Goal: Task Accomplishment & Management: Use online tool/utility

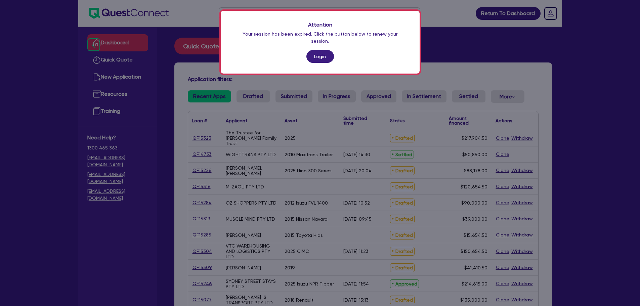
click at [315, 43] on div "Attention Your session has been expired. Click the button below to renew your s…" at bounding box center [320, 42] width 199 height 63
click at [317, 50] on link "Login" at bounding box center [321, 56] width 28 height 13
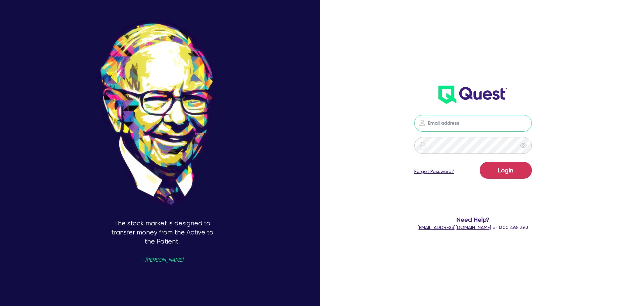
type input "[PERSON_NAME][EMAIL_ADDRESS][PERSON_NAME][DOMAIN_NAME]"
click at [514, 169] on button "Login" at bounding box center [506, 170] width 52 height 17
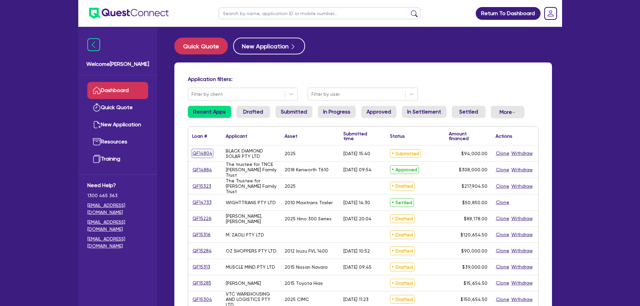
click at [197, 156] on link "QF14804" at bounding box center [202, 154] width 21 height 8
select select "CARS_AND_LIGHT_TRUCKS"
select select "PASSENGER_VEHICLES"
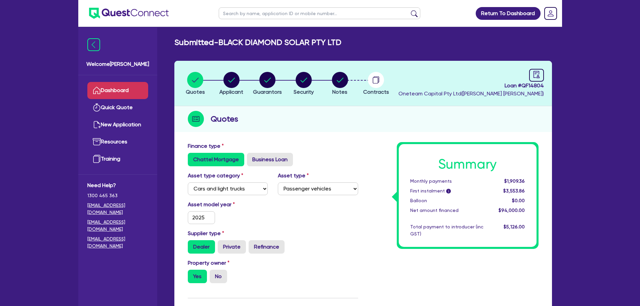
click at [112, 97] on link "Dashboard" at bounding box center [117, 90] width 61 height 17
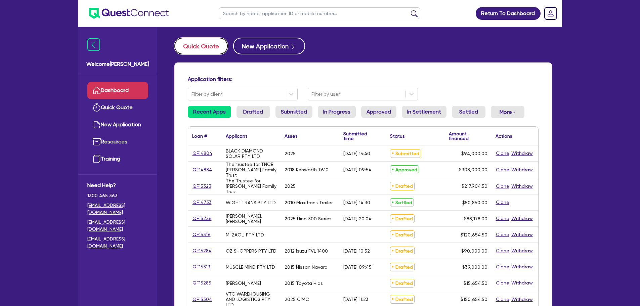
click at [205, 45] on button "Quick Quote" at bounding box center [200, 46] width 53 height 17
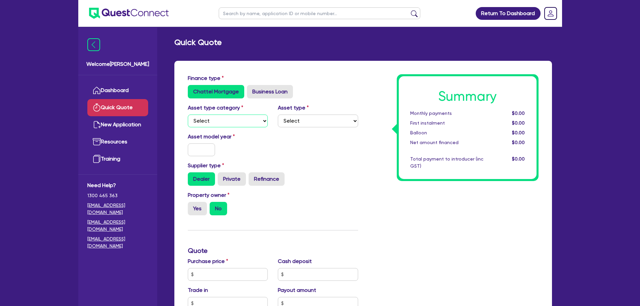
click at [221, 117] on select "Select Cars and light trucks Primary assets Secondary assets Tertiary assets" at bounding box center [228, 121] width 80 height 13
select select "TERTIARY_ASSETS"
click at [188, 115] on select "Select Cars and light trucks Primary assets Secondary assets Tertiary assets" at bounding box center [228, 121] width 80 height 13
click at [290, 124] on select "Select Beauty equipment IT equipment IT software Watercraft Other" at bounding box center [318, 121] width 80 height 13
select select "OTHER_TERTIARY"
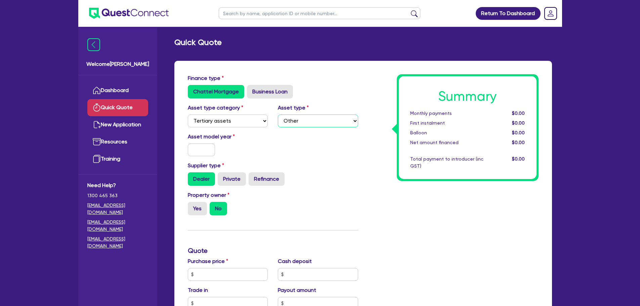
click at [278, 115] on select "Select Beauty equipment IT equipment IT software Watercraft Other" at bounding box center [318, 121] width 80 height 13
click at [210, 151] on input "text" at bounding box center [202, 150] width 28 height 13
type input "2025"
click at [243, 148] on div "Asset model year [DATE]" at bounding box center [228, 145] width 90 height 24
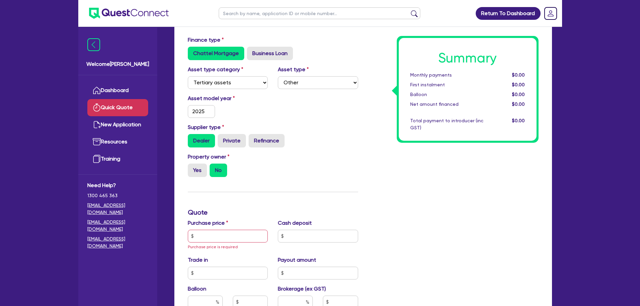
scroll to position [53, 0]
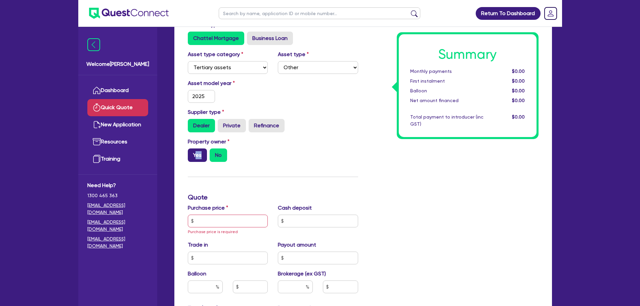
drag, startPoint x: 196, startPoint y: 162, endPoint x: 198, endPoint y: 152, distance: 9.9
click at [198, 152] on div "Property owner Yes No" at bounding box center [273, 153] width 181 height 30
click at [198, 152] on label "Yes" at bounding box center [197, 155] width 19 height 13
click at [192, 152] on input "Yes" at bounding box center [190, 151] width 4 height 4
radio input "true"
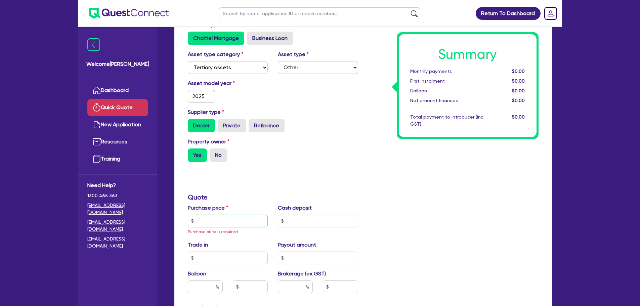
click at [211, 222] on input "text" at bounding box center [228, 221] width 80 height 13
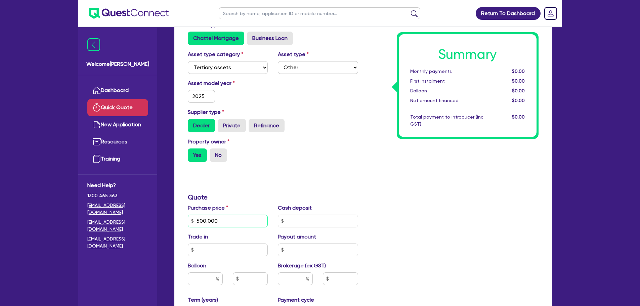
type input "500,000"
click at [257, 183] on div "Finance type Chattel Mortgage Business Loan Asset type category Select Cars and…" at bounding box center [273, 221] width 181 height 400
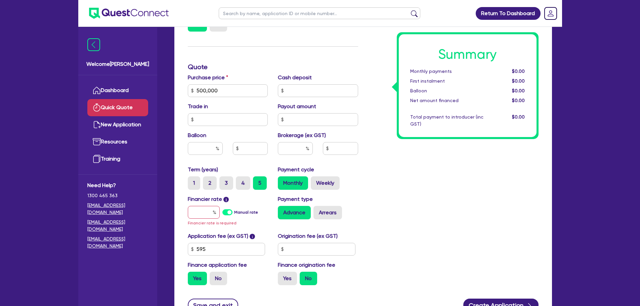
scroll to position [184, 0]
click at [205, 216] on input "text" at bounding box center [204, 212] width 32 height 13
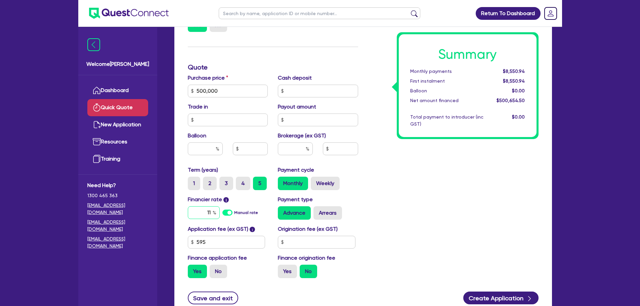
type input "11"
click at [382, 191] on div "Summary Monthly payments $10,786.57 First instalment $10,786.57 Balloon $0.00 N…" at bounding box center [453, 87] width 181 height 393
click at [295, 152] on input "text" at bounding box center [295, 149] width 35 height 13
type input "5"
type input "25,032.73"
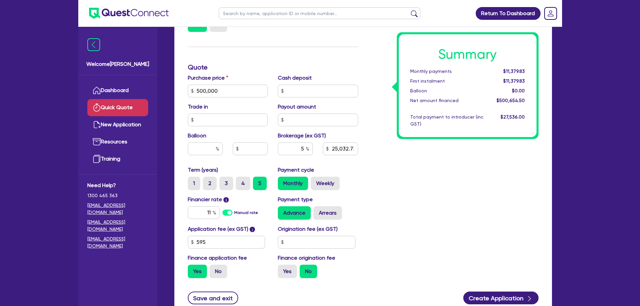
click at [388, 164] on div "Summary Monthly payments $11,379.83 First instalment $11,379.83 Balloon $0.00 N…" at bounding box center [453, 87] width 181 height 393
click at [302, 149] on input "5" at bounding box center [295, 149] width 35 height 13
type input "2"
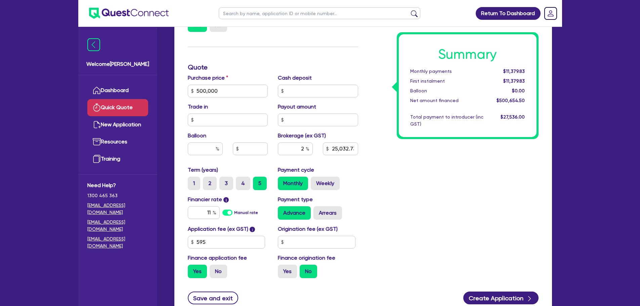
type input "10,013.09"
click at [427, 165] on div "Summary Monthly payments $11,023.87 First instalment $11,023.87 Balloon $0.00 N…" at bounding box center [453, 87] width 181 height 393
click at [304, 149] on input "2" at bounding box center [295, 149] width 35 height 13
type input "3"
type input "15,019.64"
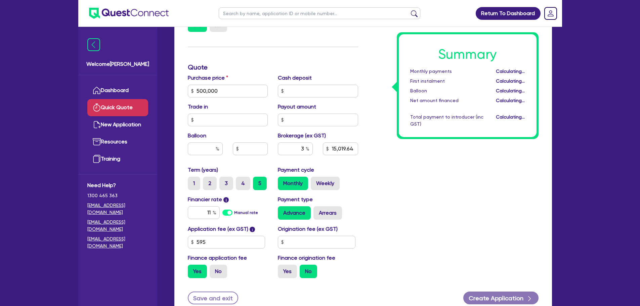
click at [424, 192] on div "Summary Monthly payments Calculating... First instalment Calculating... Balloon…" at bounding box center [453, 87] width 181 height 393
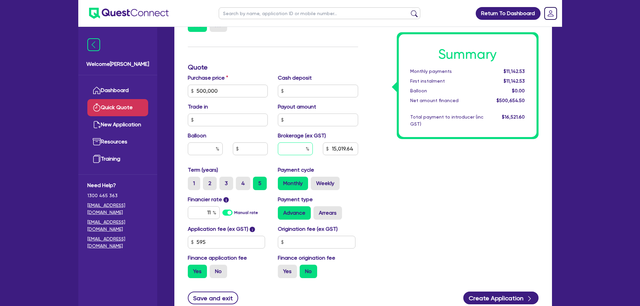
click at [304, 151] on input "text" at bounding box center [295, 149] width 35 height 13
type input "4"
type input "20,026.18"
click at [415, 171] on div "Summary Monthly payments $11,261.18 First instalment $11,261.18 Balloon $0.00 N…" at bounding box center [453, 87] width 181 height 393
click at [306, 148] on input "4" at bounding box center [295, 149] width 35 height 13
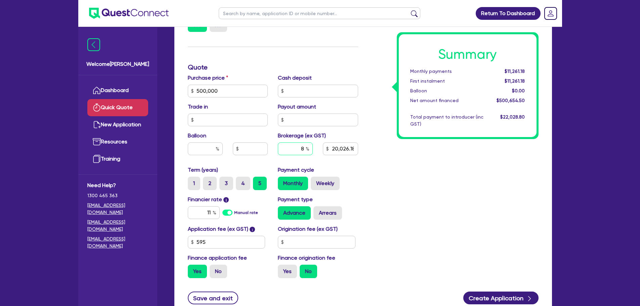
type input "8"
type input "40,052.36"
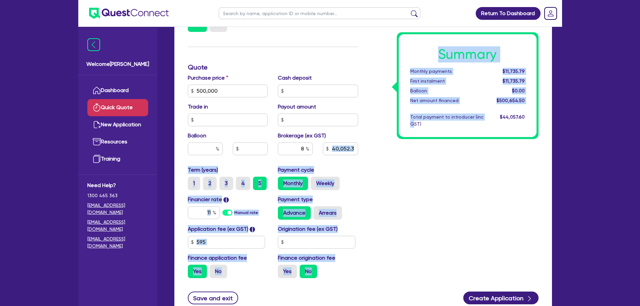
drag, startPoint x: 413, startPoint y: 149, endPoint x: 330, endPoint y: 160, distance: 83.8
click at [330, 160] on div "Finance type Chattel Mortgage Business Loan Asset type category Select Cars and…" at bounding box center [363, 87] width 361 height 393
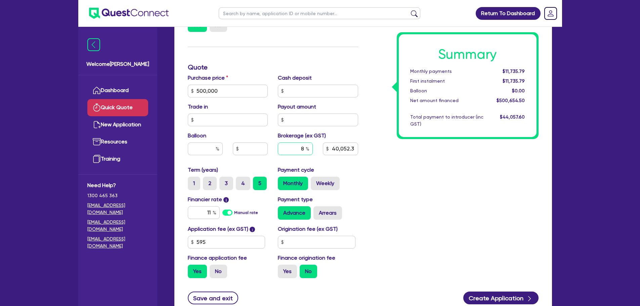
click at [304, 148] on input "8" at bounding box center [295, 149] width 35 height 13
type input "3"
type input "15,019.64"
click at [397, 177] on div "Summary Monthly payments $11,142.53 First instalment $11,142.53 Balloon $0.00 N…" at bounding box center [453, 87] width 181 height 393
click at [308, 151] on div "3" at bounding box center [295, 149] width 35 height 13
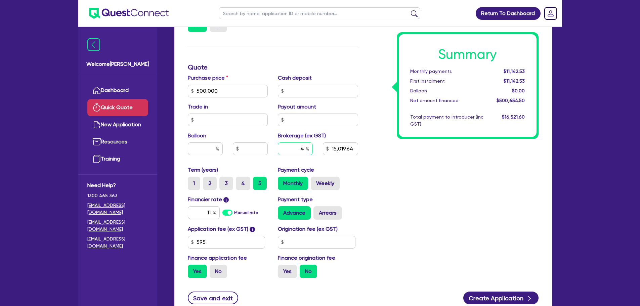
type input "4"
type input "20,026.18"
click at [379, 180] on div "Summary Monthly payments $11,142.53 First instalment $11,142.53 Balloon $0.00 N…" at bounding box center [453, 87] width 181 height 393
click at [306, 149] on div "4" at bounding box center [295, 149] width 35 height 13
type input "20,026.18"
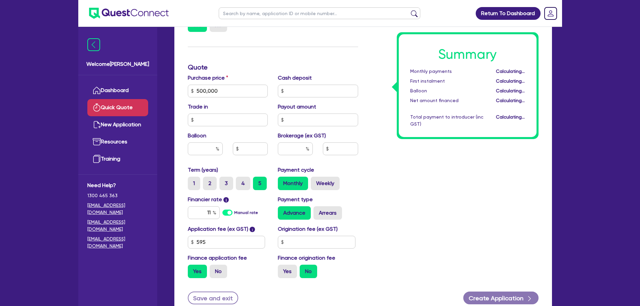
click at [417, 202] on div "Summary Monthly payments Calculating... First instalment Calculating... Balloon…" at bounding box center [453, 87] width 181 height 393
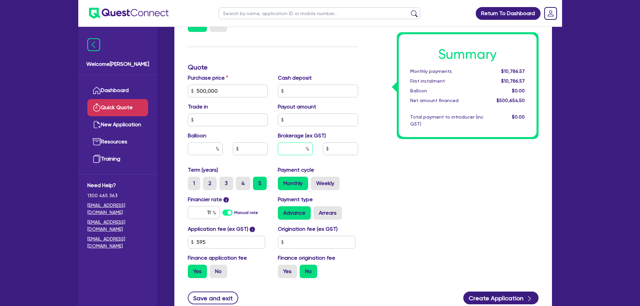
click at [301, 153] on input "text" at bounding box center [295, 149] width 35 height 13
type input "4"
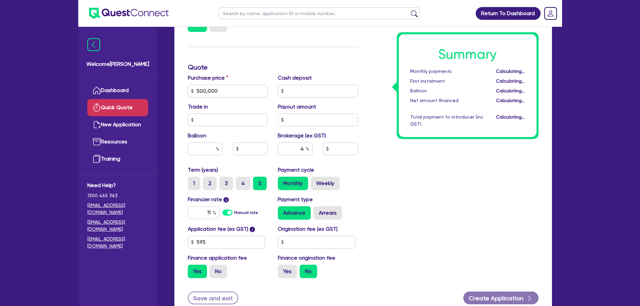
type input "20,026.18"
click at [399, 175] on div "Summary Monthly payments Calculating... First instalment Calculating... Balloon…" at bounding box center [453, 87] width 181 height 393
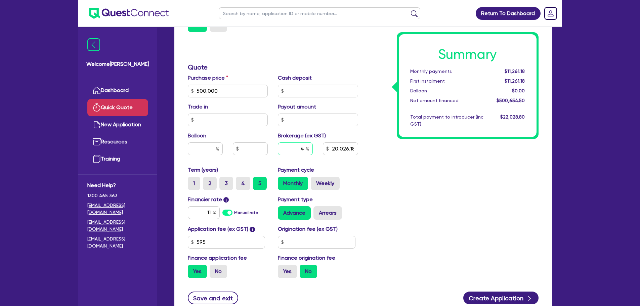
click at [305, 153] on input "4" at bounding box center [295, 149] width 35 height 13
type input "3"
type input "15,019.64"
click at [421, 188] on div "Summary Monthly payments $11,142.53 First instalment $11,142.53 Balloon $0.00 N…" at bounding box center [453, 87] width 181 height 393
click at [306, 148] on input "text" at bounding box center [295, 149] width 35 height 13
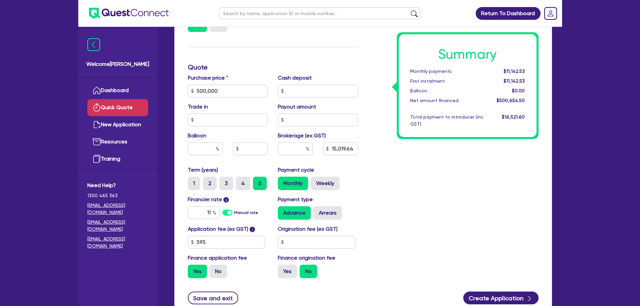
type input "15,019.64"
click at [383, 185] on div "Summary Monthly payments Calculating... First instalment Calculating... Balloon…" at bounding box center [453, 87] width 181 height 393
click at [297, 153] on input "text" at bounding box center [295, 149] width 35 height 13
type input "3"
type input "15,019.64"
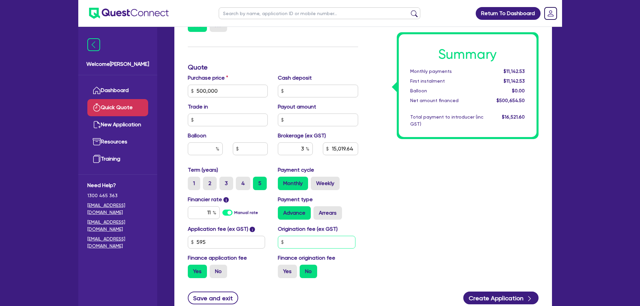
click at [304, 244] on input "text" at bounding box center [317, 242] width 78 height 13
type input "990"
type input "15,019.64"
click at [389, 216] on div "Summary Monthly payments $11,142.53 First instalment $12,231.53 Balloon $0.00 N…" at bounding box center [453, 87] width 181 height 393
click at [285, 271] on label "Yes" at bounding box center [287, 271] width 19 height 13
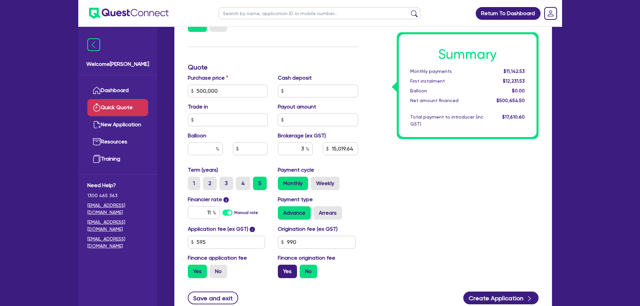
click at [282, 269] on input "Yes" at bounding box center [280, 267] width 4 height 4
radio input "true"
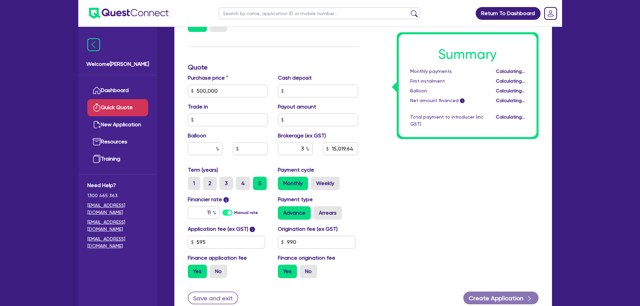
type input "15,052.31"
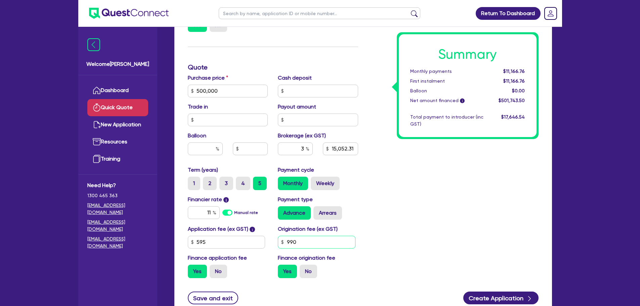
click at [312, 241] on input "990" at bounding box center [317, 242] width 78 height 13
type input "9"
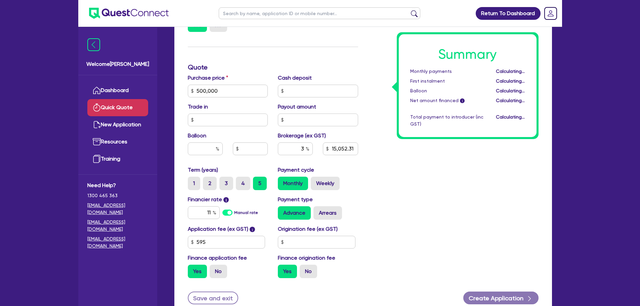
type input "15,019.64"
click at [393, 240] on div "Summary Monthly payments Calculating... First instalment Calculating... Balloon…" at bounding box center [453, 87] width 181 height 393
click at [395, 213] on div "Summary Monthly payments $11,142.53 First instalment $11,142.53 Balloon $0.00 N…" at bounding box center [453, 87] width 181 height 393
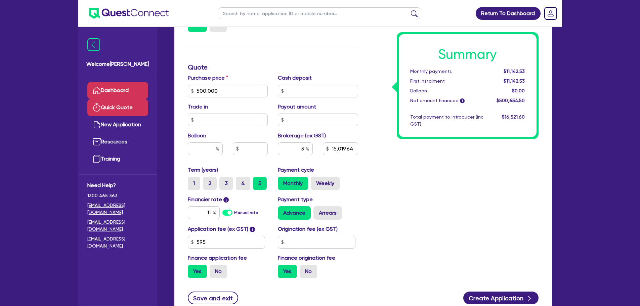
click at [114, 89] on link "Dashboard" at bounding box center [117, 90] width 61 height 17
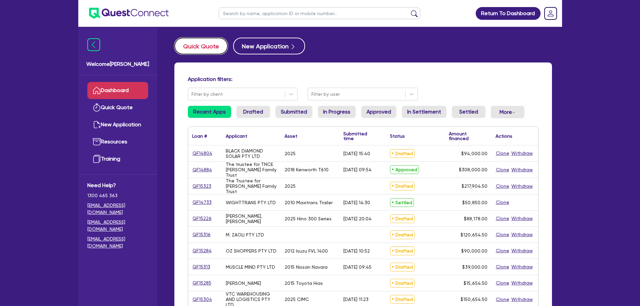
click at [201, 52] on button "Quick Quote" at bounding box center [200, 46] width 53 height 17
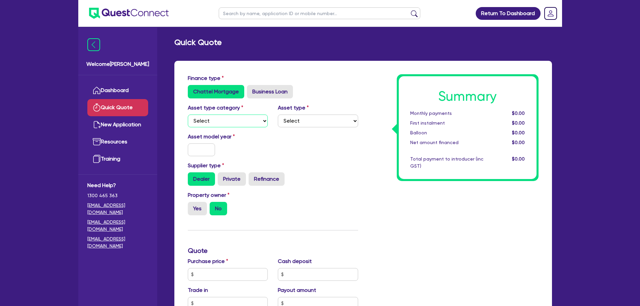
click at [222, 123] on select "Select Cars and light trucks Primary assets Secondary assets Tertiary assets" at bounding box center [228, 121] width 80 height 13
select select "TERTIARY_ASSETS"
click at [188, 115] on select "Select Cars and light trucks Primary assets Secondary assets Tertiary assets" at bounding box center [228, 121] width 80 height 13
click at [305, 118] on select "Select Beauty equipment IT equipment IT software Watercraft Other" at bounding box center [318, 121] width 80 height 13
select select "OTHER_TERTIARY"
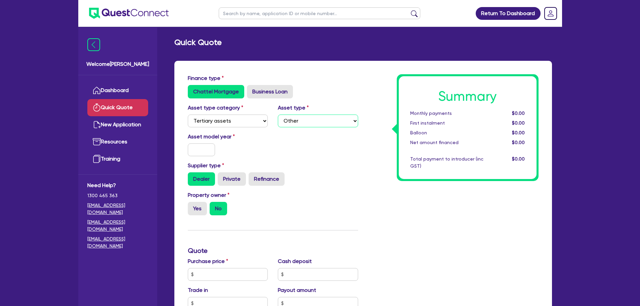
click at [278, 115] on select "Select Beauty equipment IT equipment IT software Watercraft Other" at bounding box center [318, 121] width 80 height 13
click at [204, 145] on input "text" at bounding box center [202, 150] width 28 height 13
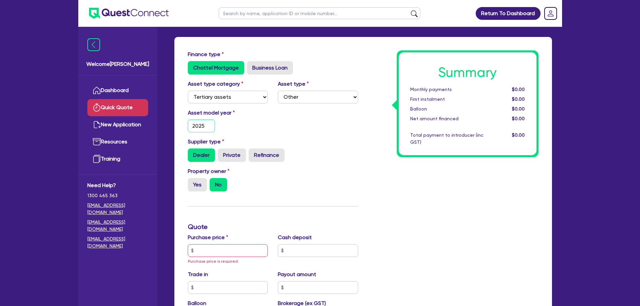
scroll to position [24, 0]
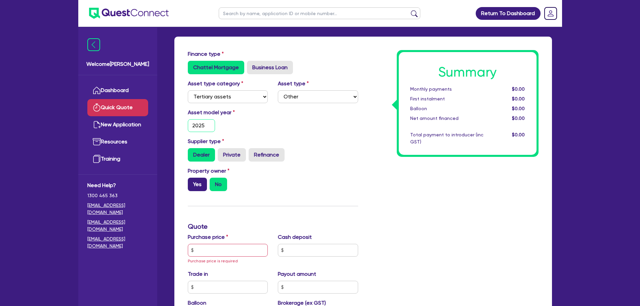
type input "2025"
click at [196, 184] on label "Yes" at bounding box center [197, 184] width 19 height 13
click at [192, 182] on input "Yes" at bounding box center [190, 180] width 4 height 4
radio input "true"
click at [200, 245] on input "text" at bounding box center [228, 250] width 80 height 13
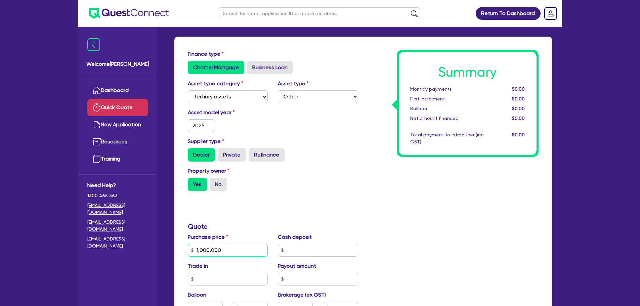
type input "1,000,000"
click at [227, 223] on h3 "Quote" at bounding box center [273, 227] width 170 height 8
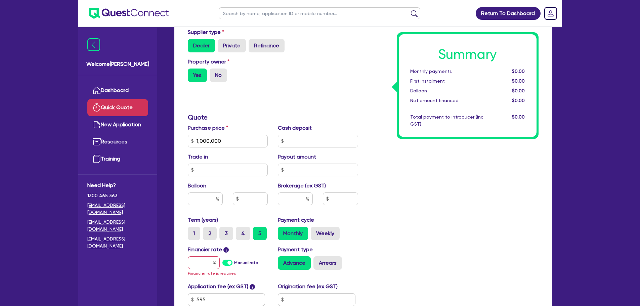
scroll to position [141, 0]
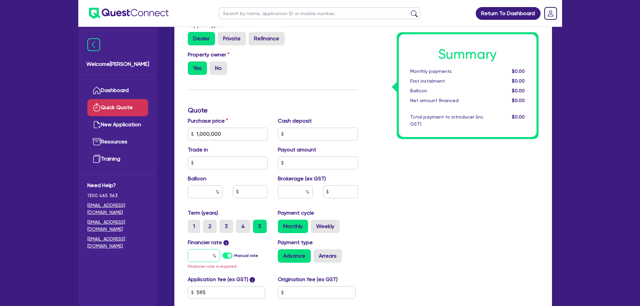
click at [198, 255] on input "text" at bounding box center [204, 255] width 32 height 13
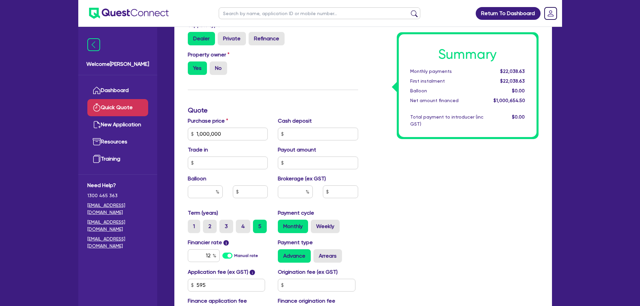
click at [404, 218] on div "Summary Monthly payments $22,038.63 First instalment $22,038.63 Balloon $0.00 N…" at bounding box center [453, 130] width 181 height 393
click at [209, 254] on input "12" at bounding box center [204, 255] width 32 height 13
type input "11"
click at [425, 210] on div "Summary Monthly payments Calculating... First instalment Calculating... Balloon…" at bounding box center [453, 130] width 181 height 393
click at [289, 190] on input "text" at bounding box center [295, 192] width 35 height 13
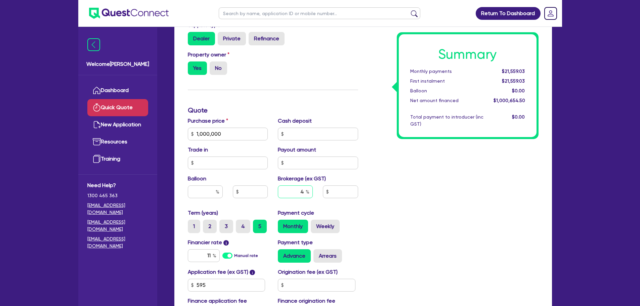
type input "4"
type input "40,026.18"
click at [409, 201] on div "Summary Monthly payments Calculating... First instalment Calculating... Balloon…" at bounding box center [453, 130] width 181 height 393
click at [305, 194] on input "4" at bounding box center [295, 192] width 35 height 13
type input "3"
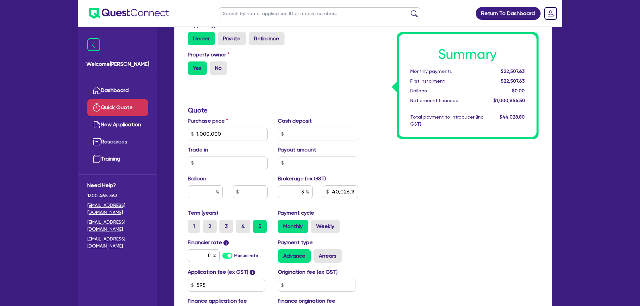
type input "30,019.64"
click at [424, 209] on div "Summary Monthly payments $22,270.48 First instalment $22,270.48 Balloon $0.00 N…" at bounding box center [453, 130] width 181 height 393
click at [305, 192] on input "3" at bounding box center [295, 192] width 35 height 13
type input "30,019.64"
click at [428, 195] on div "Summary Monthly payments $22,270.48 First instalment $22,270.48 Balloon $0.00 N…" at bounding box center [453, 130] width 181 height 393
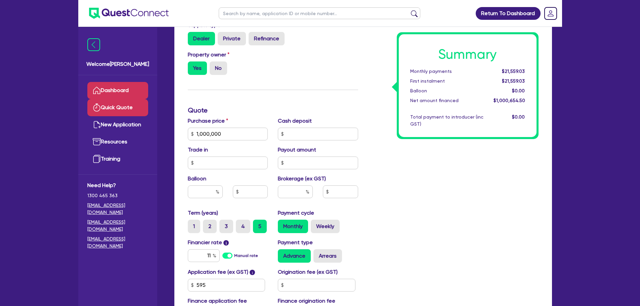
click at [114, 87] on link "Dashboard" at bounding box center [117, 90] width 61 height 17
